Goal: Information Seeking & Learning: Check status

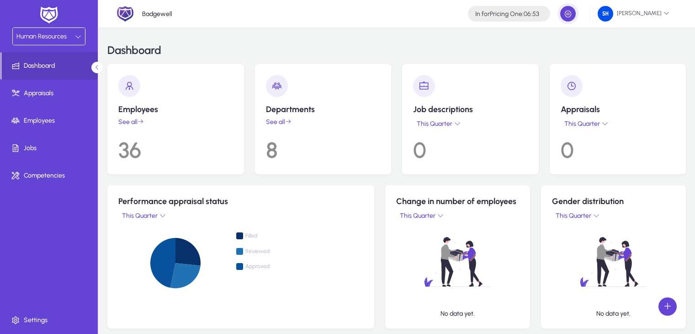
click at [228, 21] on div "Badgewell In for Pricing One : 06:53 [PERSON_NAME]" at bounding box center [396, 13] width 597 height 27
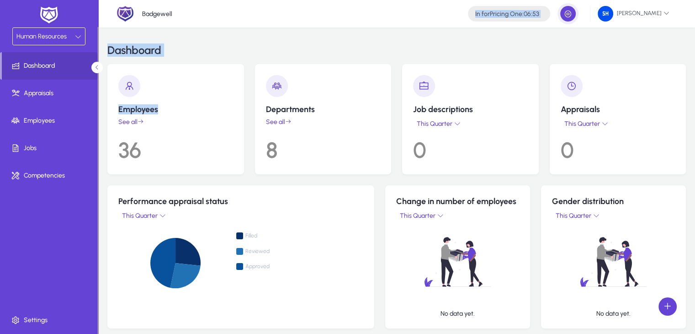
drag, startPoint x: 200, startPoint y: 15, endPoint x: 234, endPoint y: 64, distance: 60.1
click at [234, 64] on div "Employees See all 36" at bounding box center [175, 119] width 137 height 110
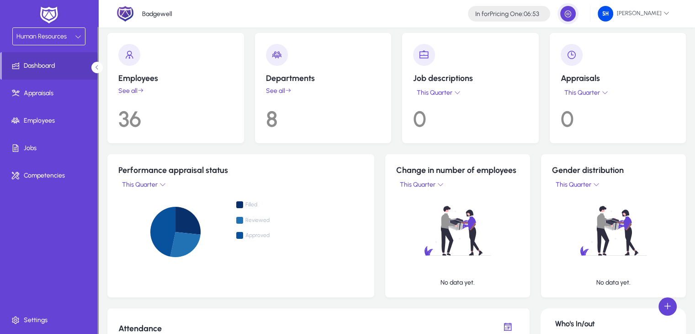
scroll to position [24, 0]
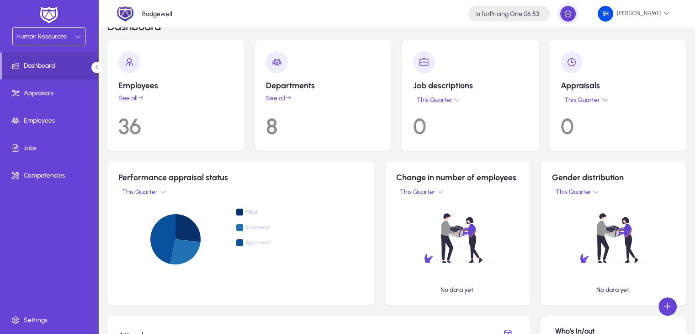
click at [285, 90] on app-dashboard-departments-count "Departments See all 8" at bounding box center [323, 95] width 115 height 88
click at [289, 96] on icon at bounding box center [288, 98] width 6 height 6
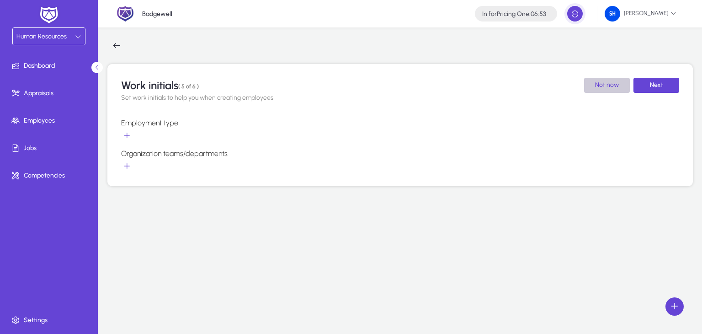
click at [611, 86] on span "Not now" at bounding box center [607, 85] width 24 height 8
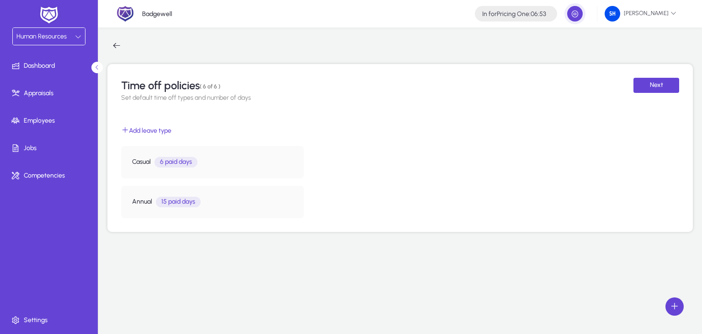
drag, startPoint x: 162, startPoint y: 203, endPoint x: 197, endPoint y: 197, distance: 36.2
click at [197, 197] on p "15 paid days" at bounding box center [178, 202] width 45 height 11
drag, startPoint x: 197, startPoint y: 165, endPoint x: 150, endPoint y: 161, distance: 47.2
click at [150, 161] on div "Casual 6 paid days" at bounding box center [164, 162] width 65 height 11
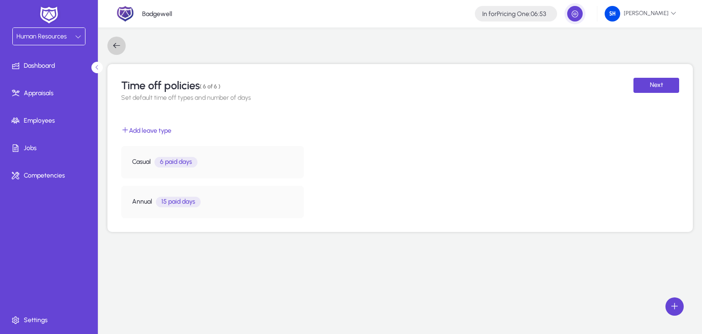
click at [117, 48] on span "button" at bounding box center [116, 46] width 18 height 18
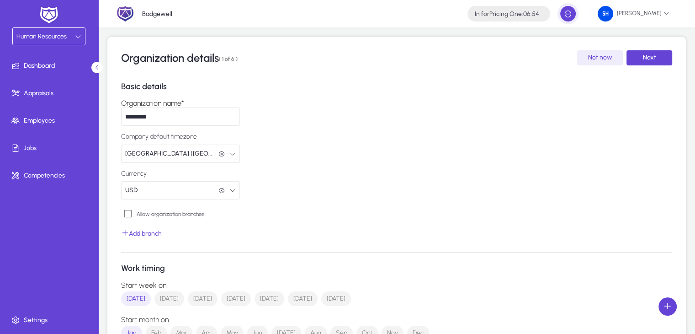
click at [165, 11] on p "Badgewell" at bounding box center [157, 14] width 30 height 8
click at [44, 63] on span "Dashboard" at bounding box center [51, 65] width 98 height 9
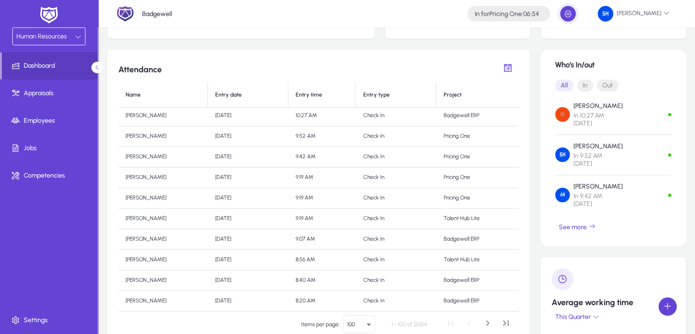
scroll to position [23, 0]
drag, startPoint x: 336, startPoint y: 194, endPoint x: 325, endPoint y: 195, distance: 11.0
click at [325, 195] on td "9:19 AM" at bounding box center [321, 197] width 67 height 21
click at [335, 197] on td "9:19 AM" at bounding box center [321, 197] width 67 height 21
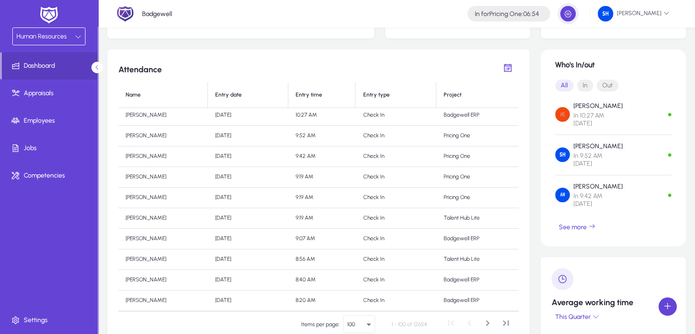
drag, startPoint x: 335, startPoint y: 197, endPoint x: 317, endPoint y: 200, distance: 17.6
click at [317, 200] on td "9:19 AM" at bounding box center [321, 197] width 67 height 21
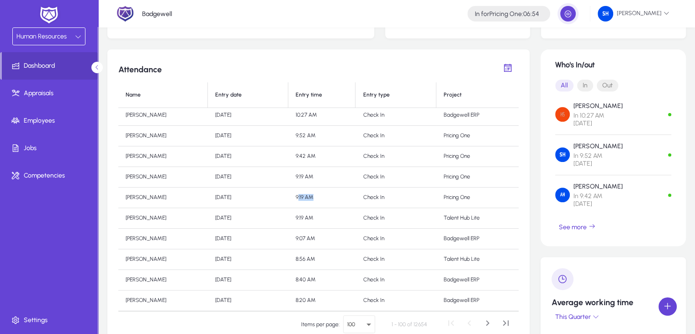
click at [317, 200] on td "9:19 AM" at bounding box center [321, 197] width 67 height 21
click at [240, 195] on td "[DATE]" at bounding box center [248, 197] width 80 height 21
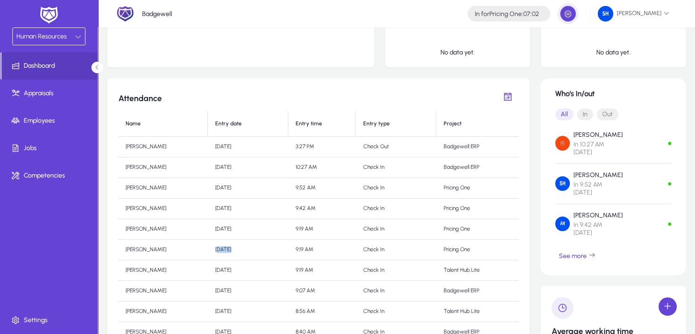
scroll to position [260, 0]
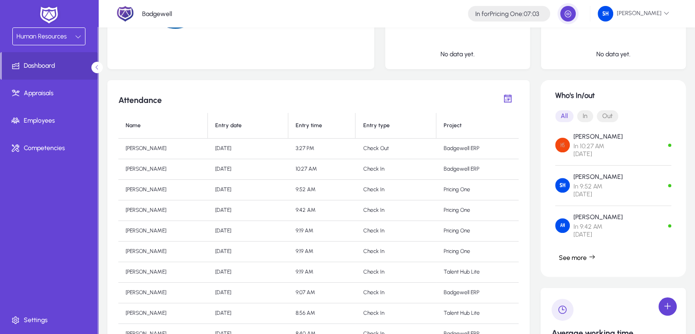
scroll to position [260, 0]
